Goal: Task Accomplishment & Management: Complete application form

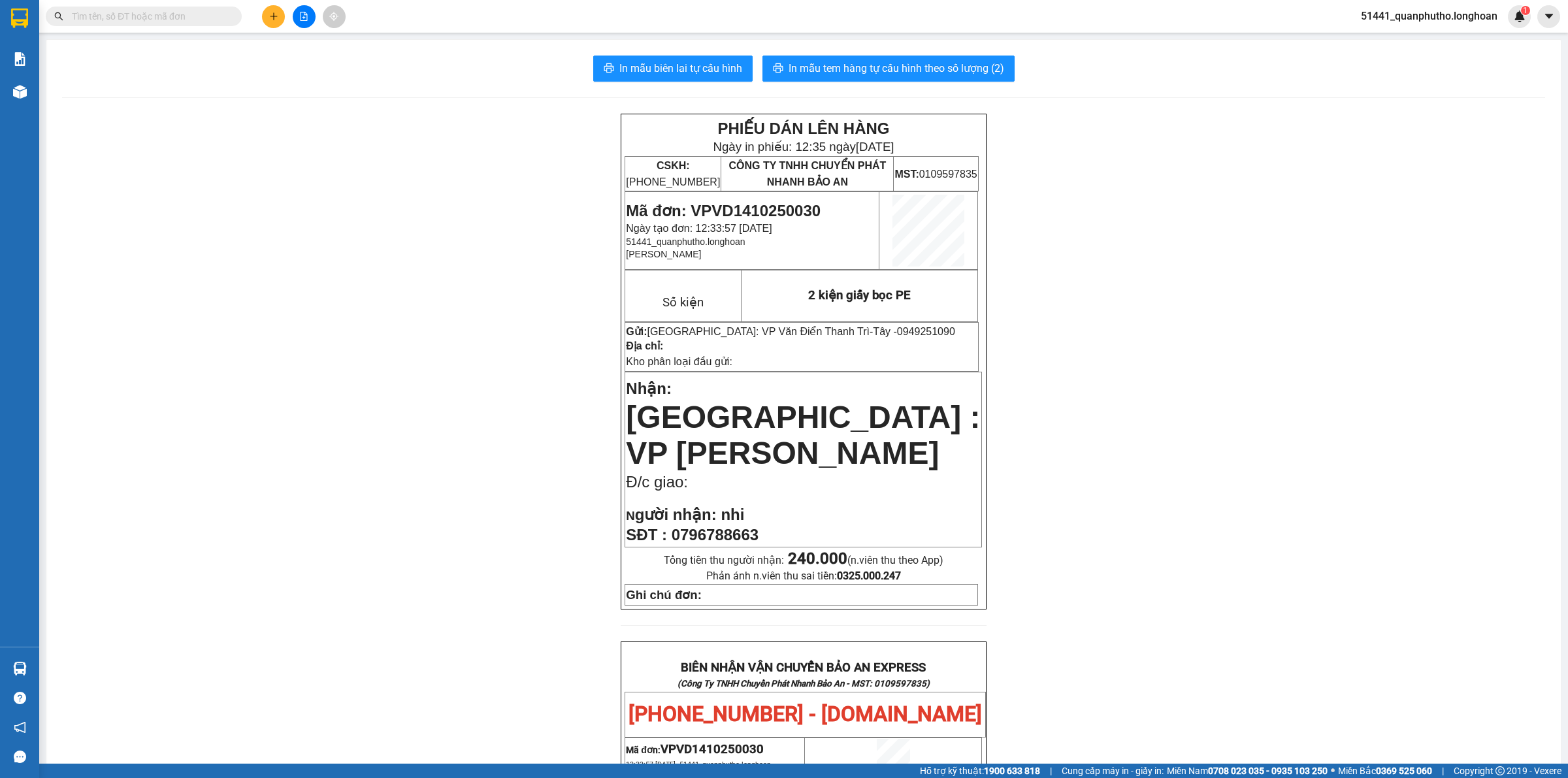
click at [226, 8] on span at bounding box center [144, 16] width 196 height 19
click at [226, 14] on span at bounding box center [144, 16] width 196 height 19
click at [227, 14] on span at bounding box center [144, 16] width 196 height 19
click at [170, 14] on input "text" at bounding box center [149, 16] width 154 height 14
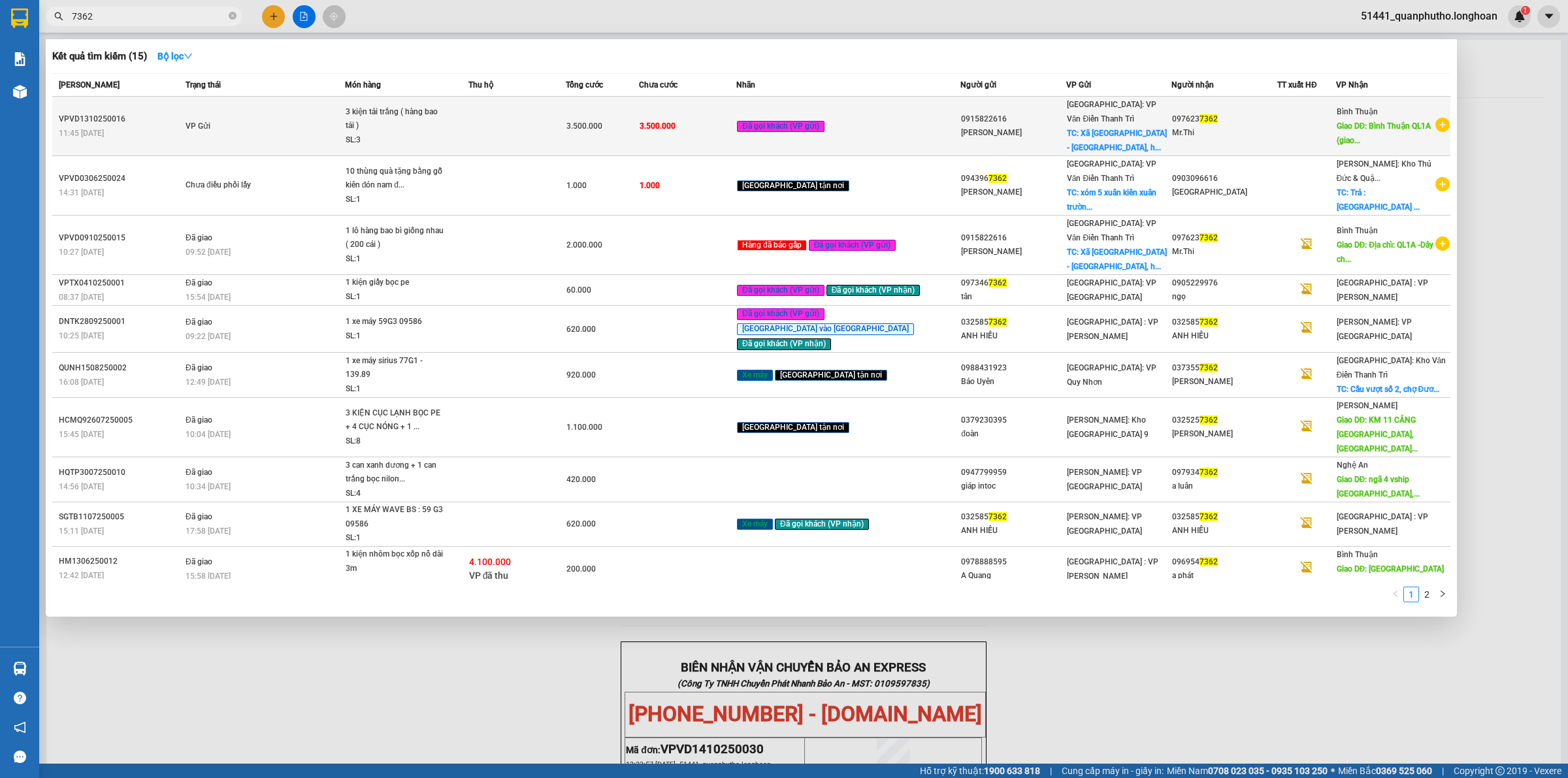
type input "7362"
click at [639, 119] on div "3.500.000" at bounding box center [602, 126] width 72 height 14
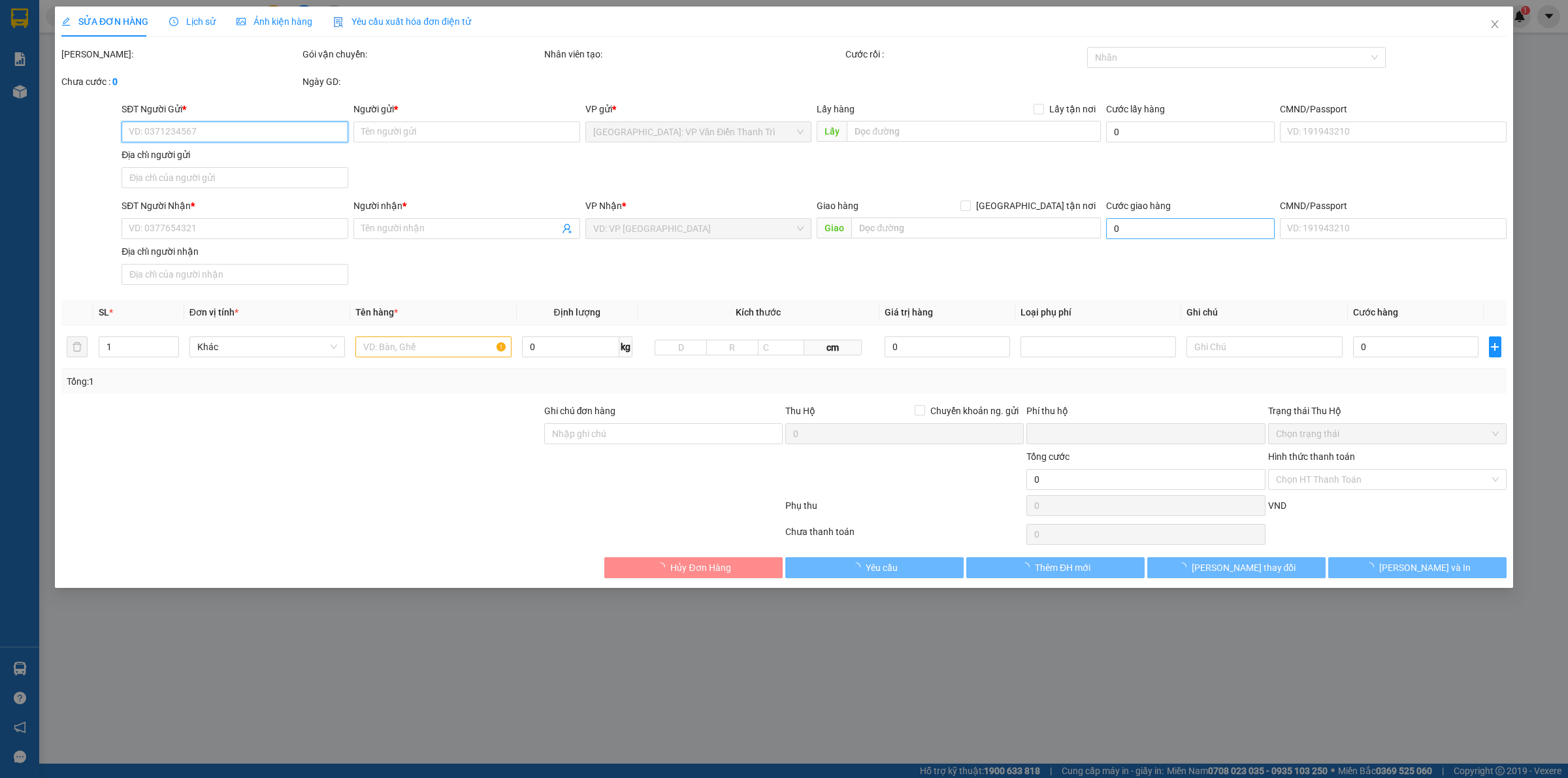
type input "0915822616"
type input "[PERSON_NAME]"
checkbox input "true"
type input "Xã [GEOGRAPHIC_DATA] - [GEOGRAPHIC_DATA], [GEOGRAPHIC_DATA]"
type input "0976237362"
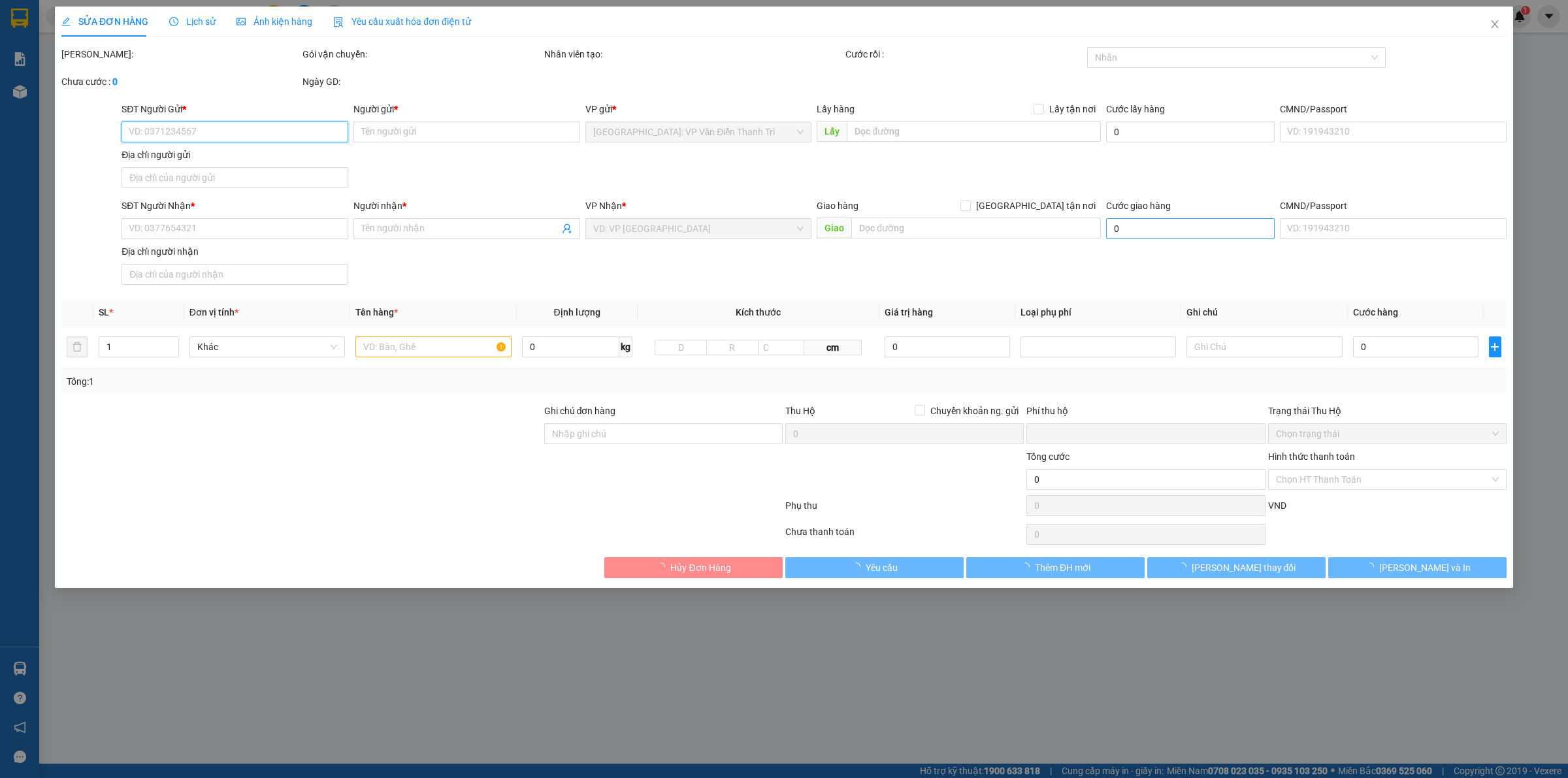
type input "Mr.Thi"
type input "Bình Thuận QL1A (giao trong nhà máy)"
type input "có vat"
type input "0"
type input "3.500.000"
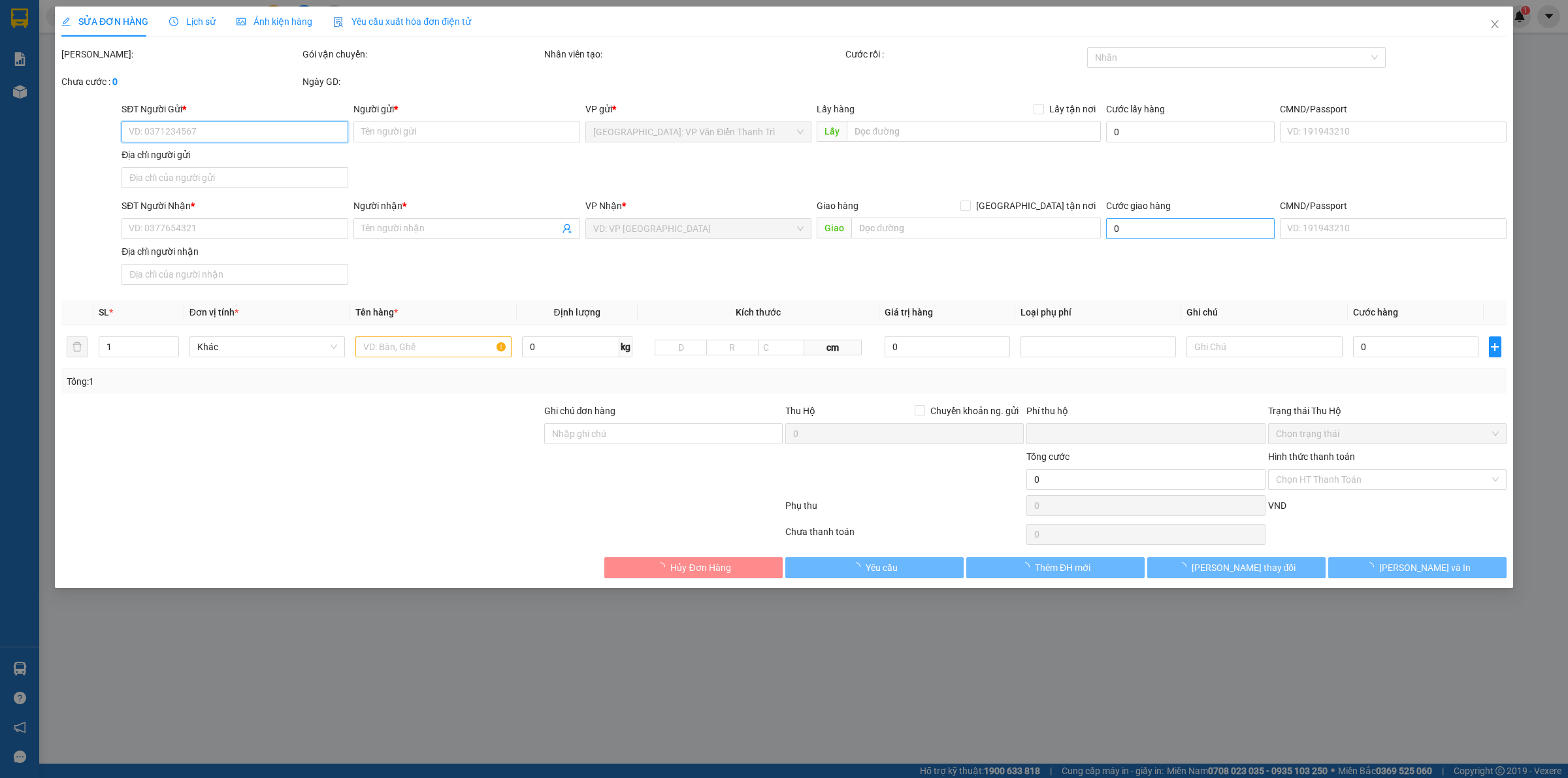
type input "3.500.000"
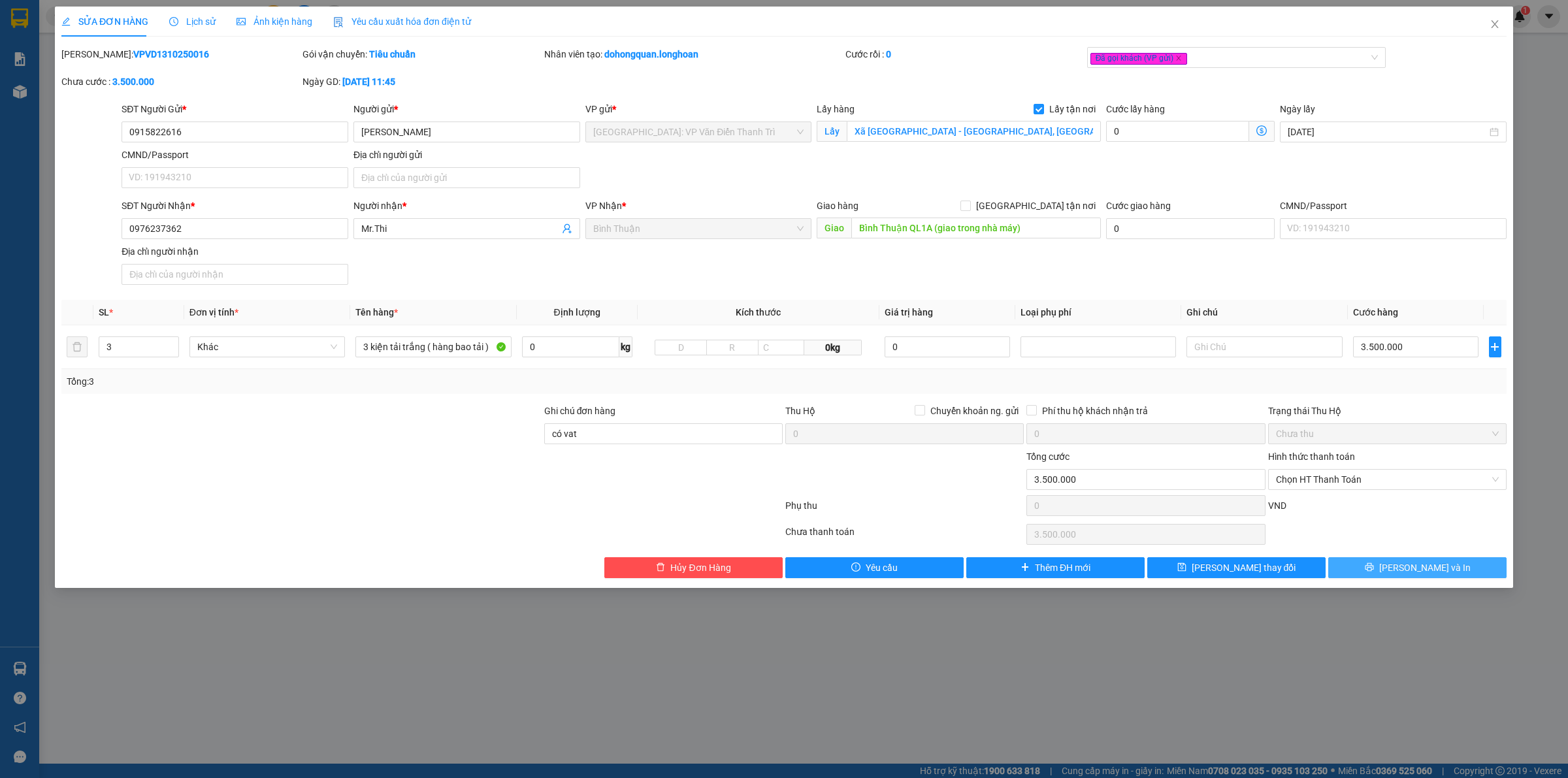
click at [1382, 569] on button "[PERSON_NAME] và In" at bounding box center [1417, 567] width 178 height 21
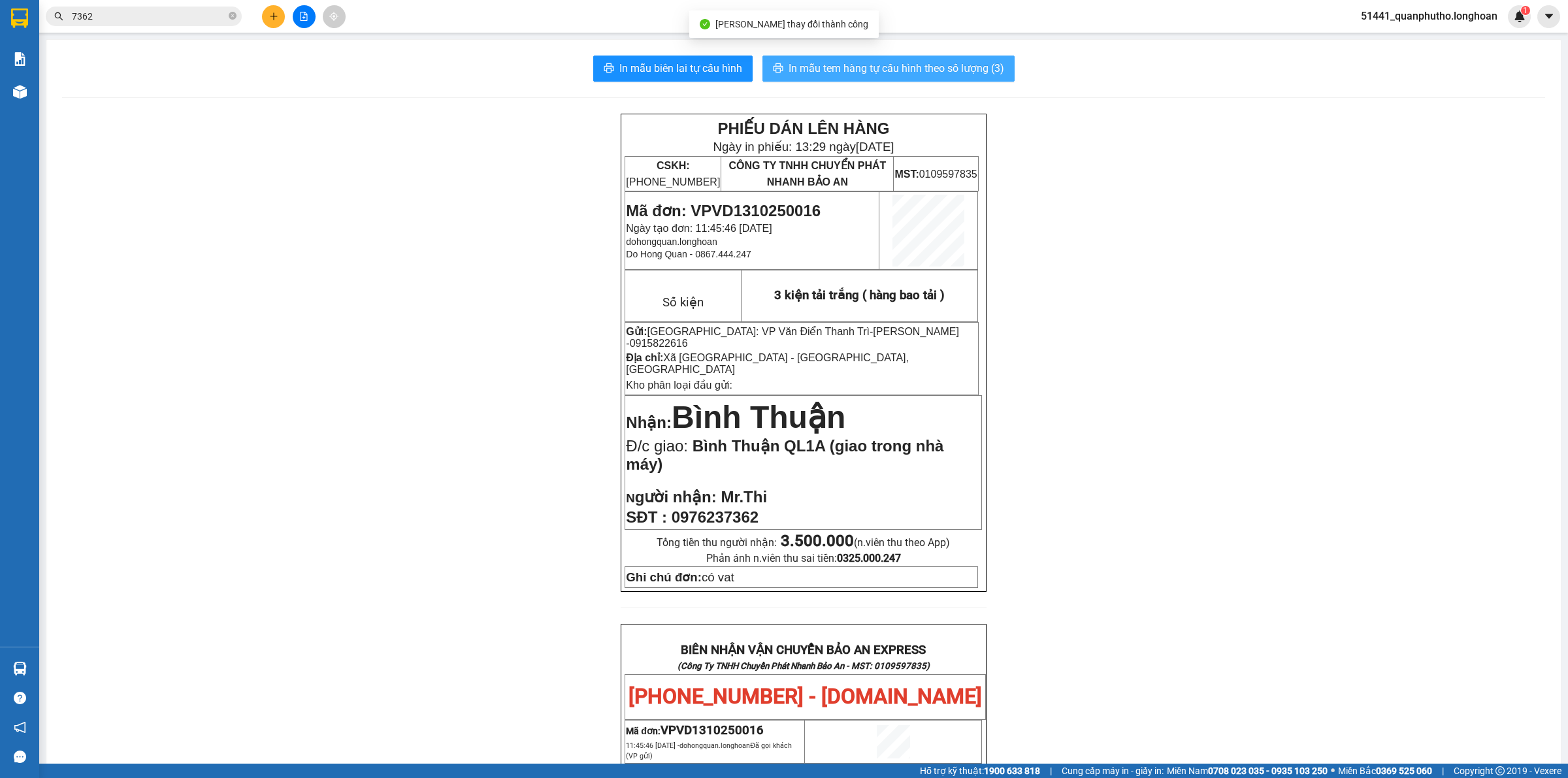
click at [874, 72] on span "In mẫu tem hàng tự cấu hình theo số lượng (3)" at bounding box center [896, 68] width 216 height 16
